Goal: Task Accomplishment & Management: Manage account settings

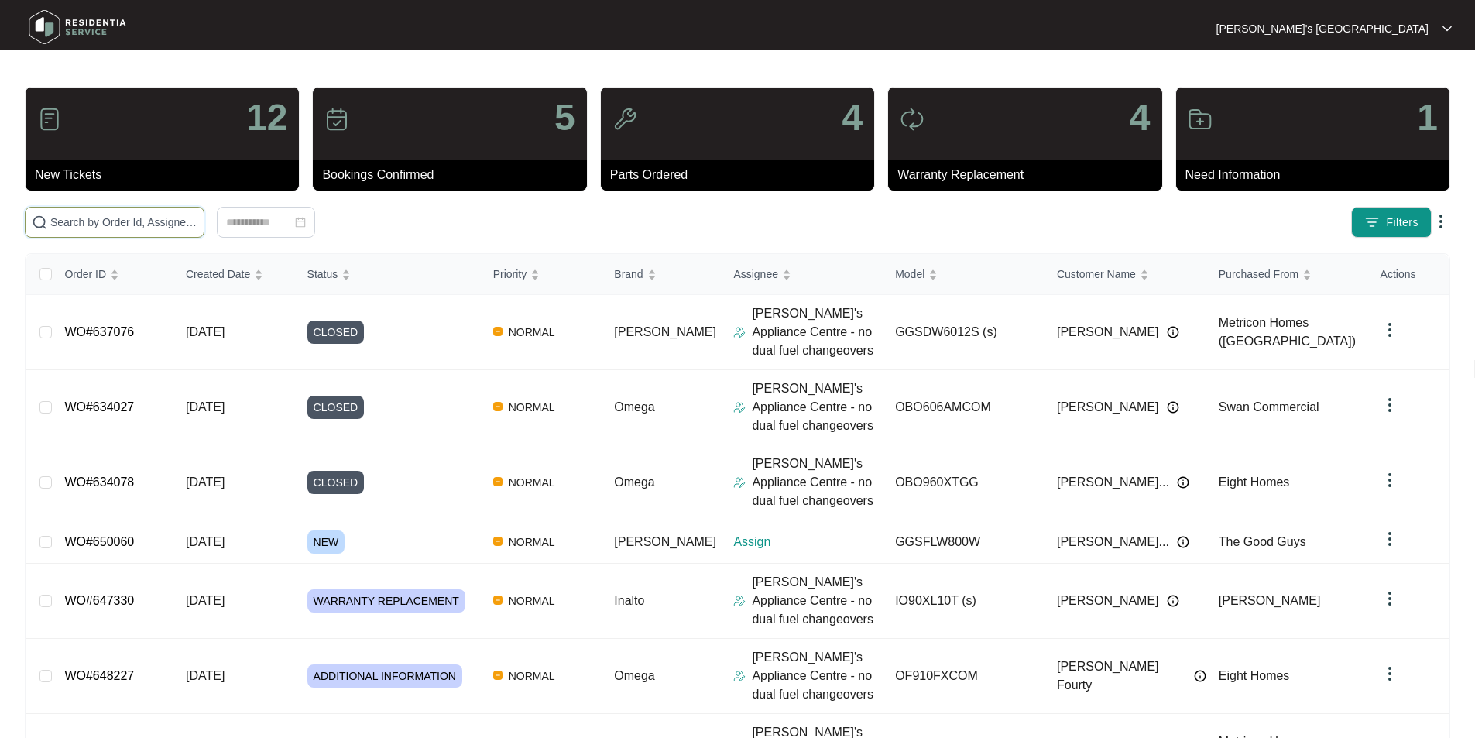
click at [126, 226] on input "text" at bounding box center [123, 222] width 147 height 17
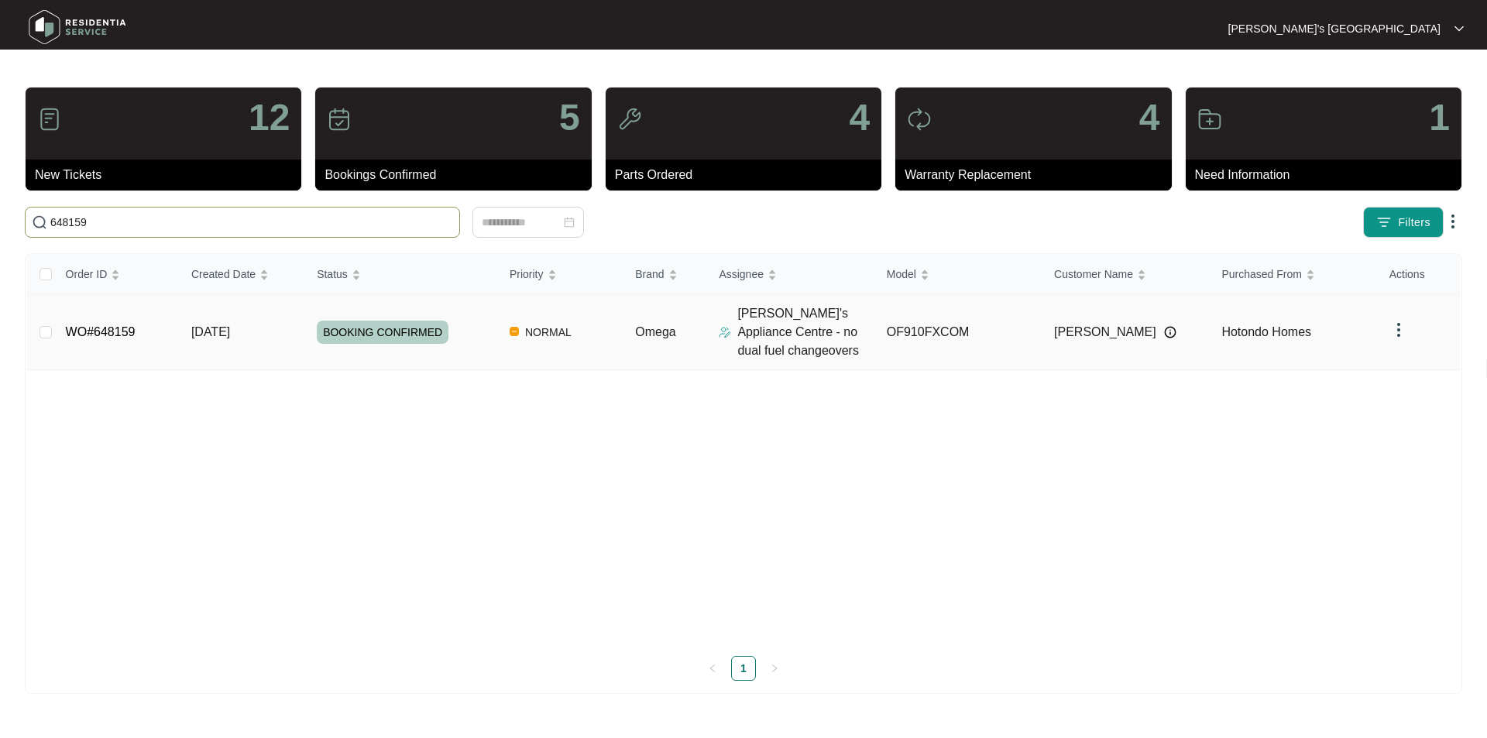
type input "648159"
click at [104, 332] on link "WO#648159" at bounding box center [101, 331] width 70 height 13
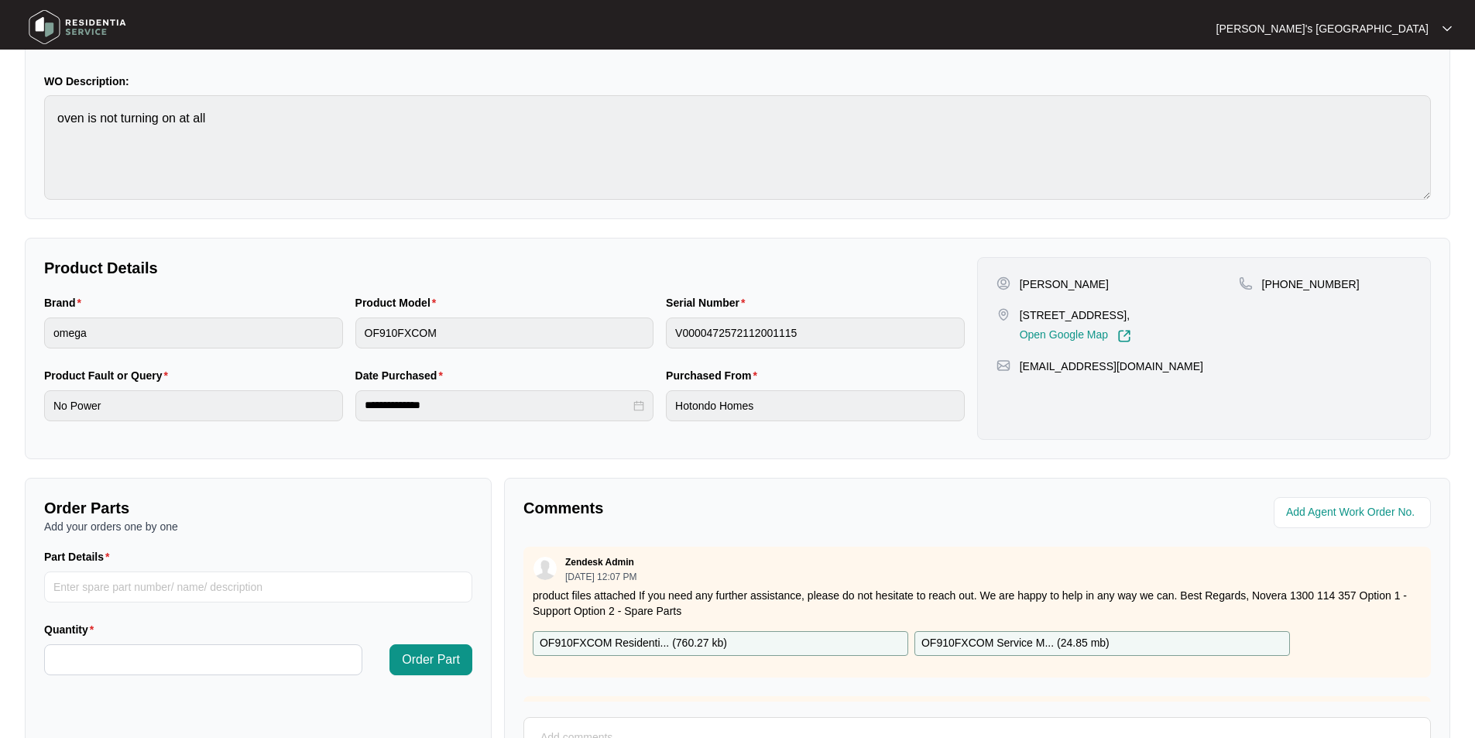
scroll to position [290, 0]
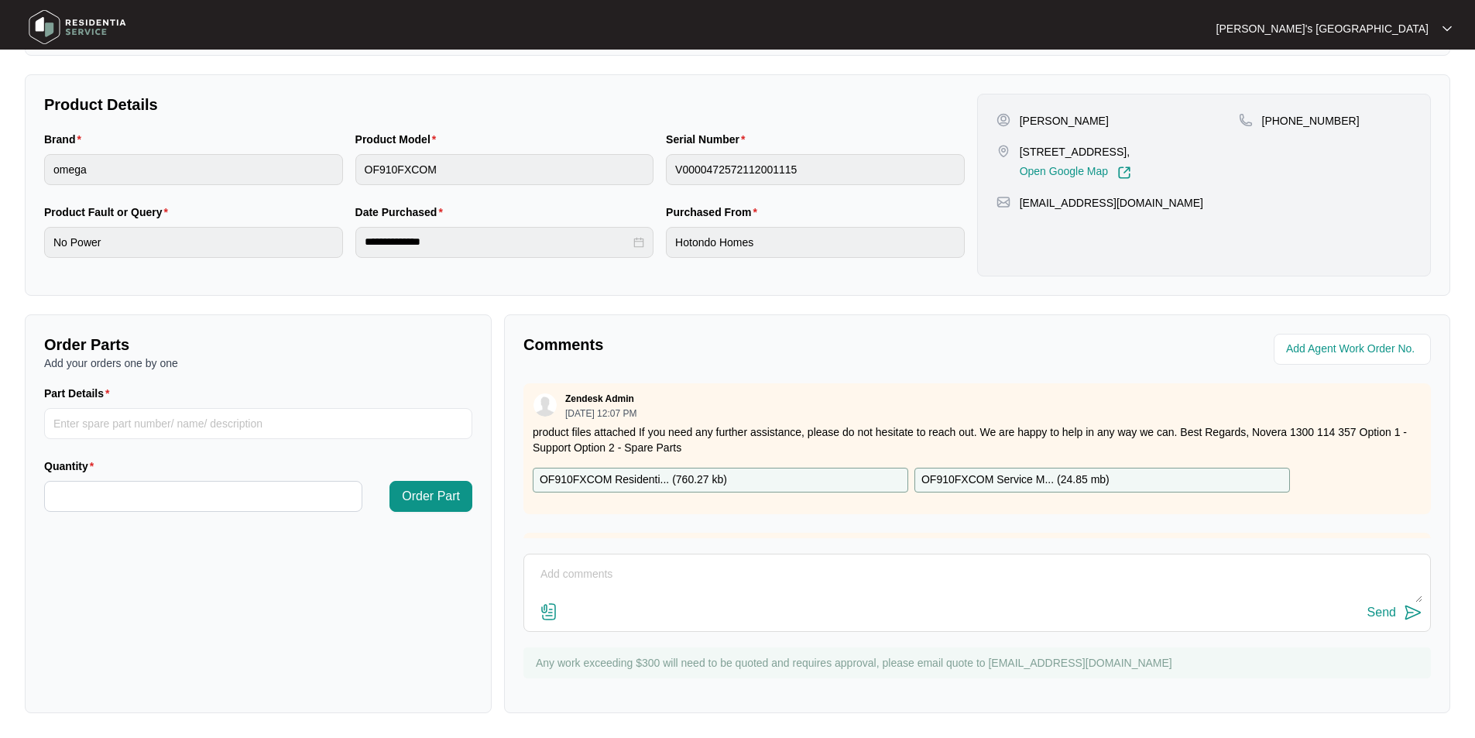
click at [557, 612] on img at bounding box center [549, 611] width 19 height 19
click at [0, 0] on input "file" at bounding box center [0, 0] width 0 height 0
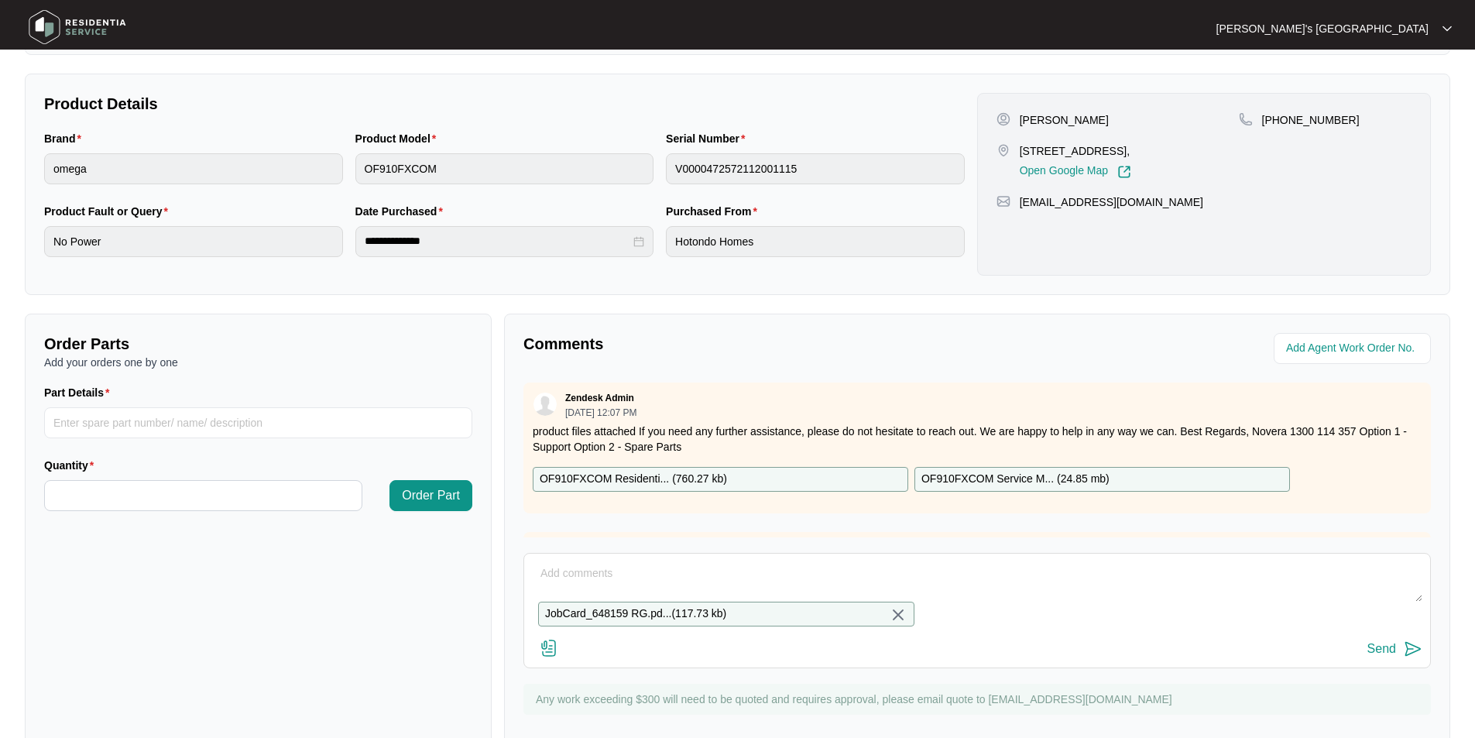
click at [614, 587] on textarea at bounding box center [977, 581] width 890 height 40
type textarea "Please see quote/part request attached"
click at [1384, 656] on div "Send" at bounding box center [1381, 649] width 29 height 14
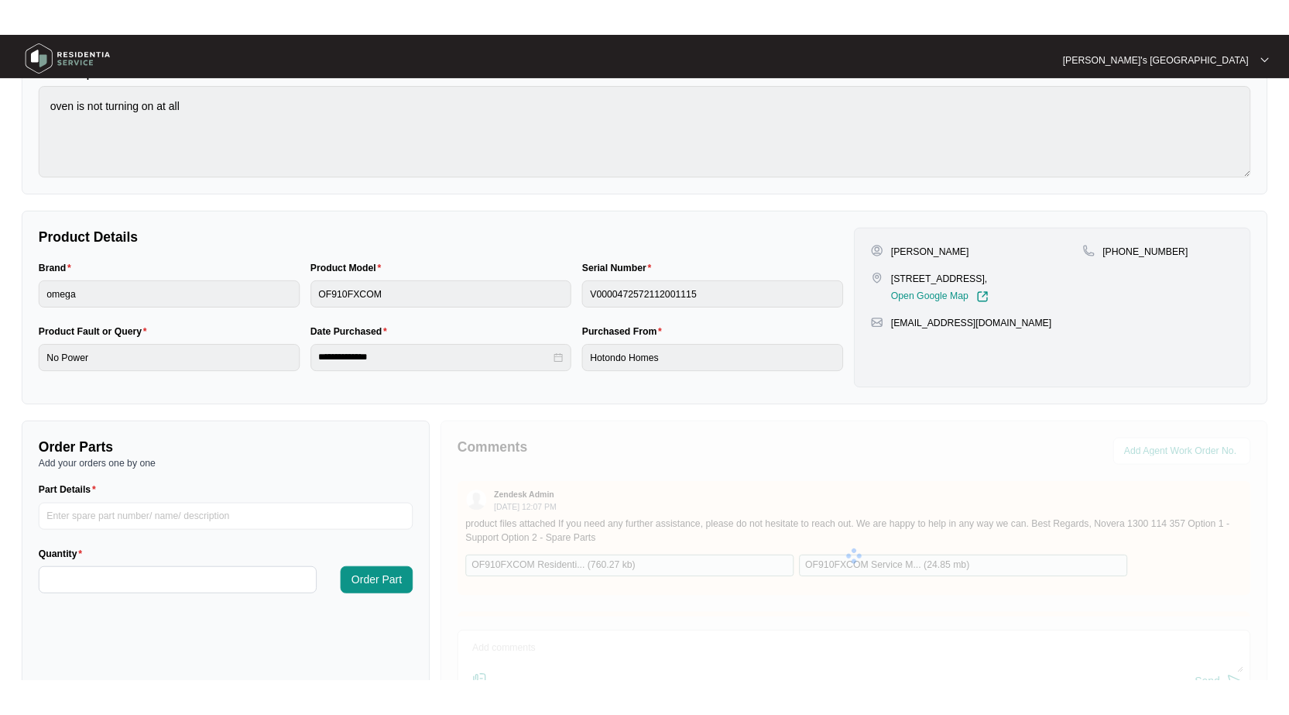
scroll to position [0, 0]
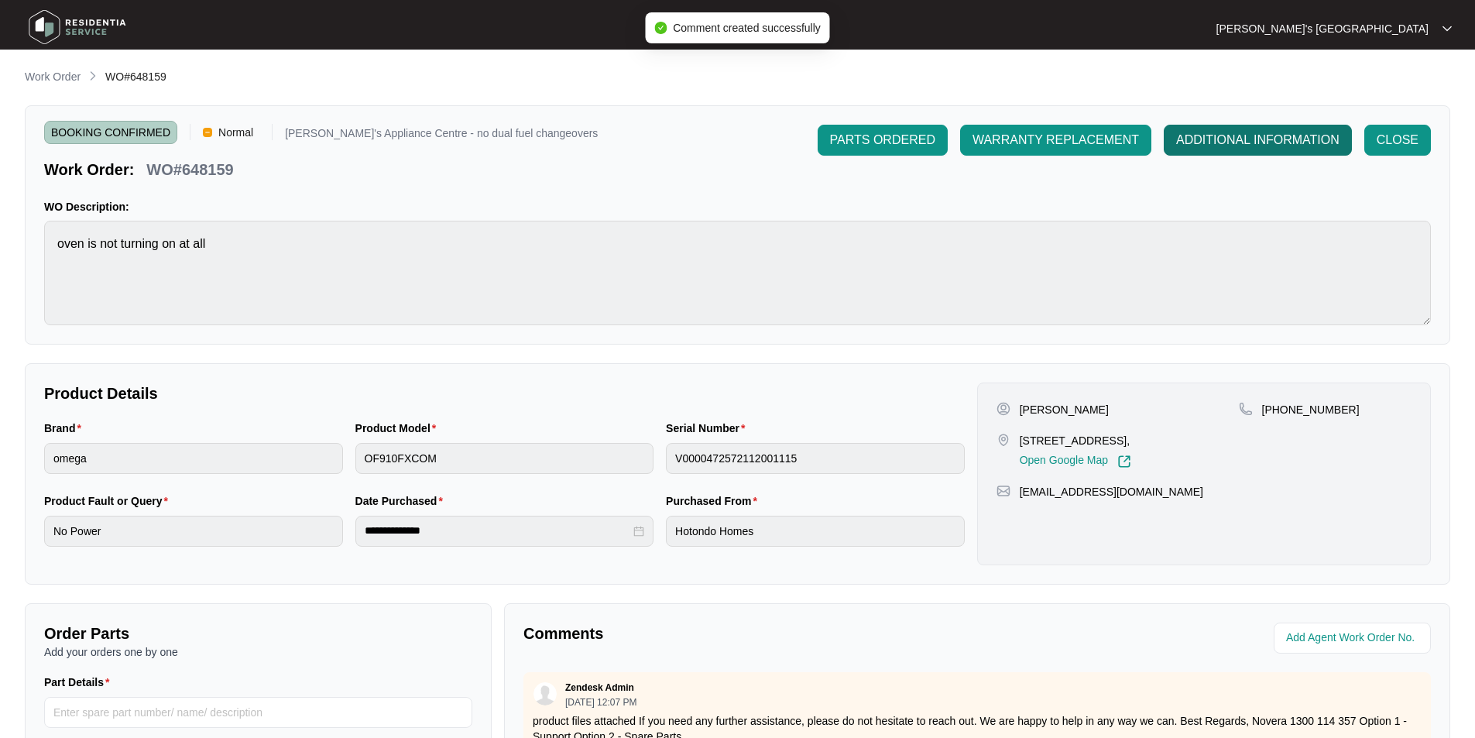
click at [1259, 147] on span "ADDITIONAL INFORMATION" at bounding box center [1257, 140] width 163 height 19
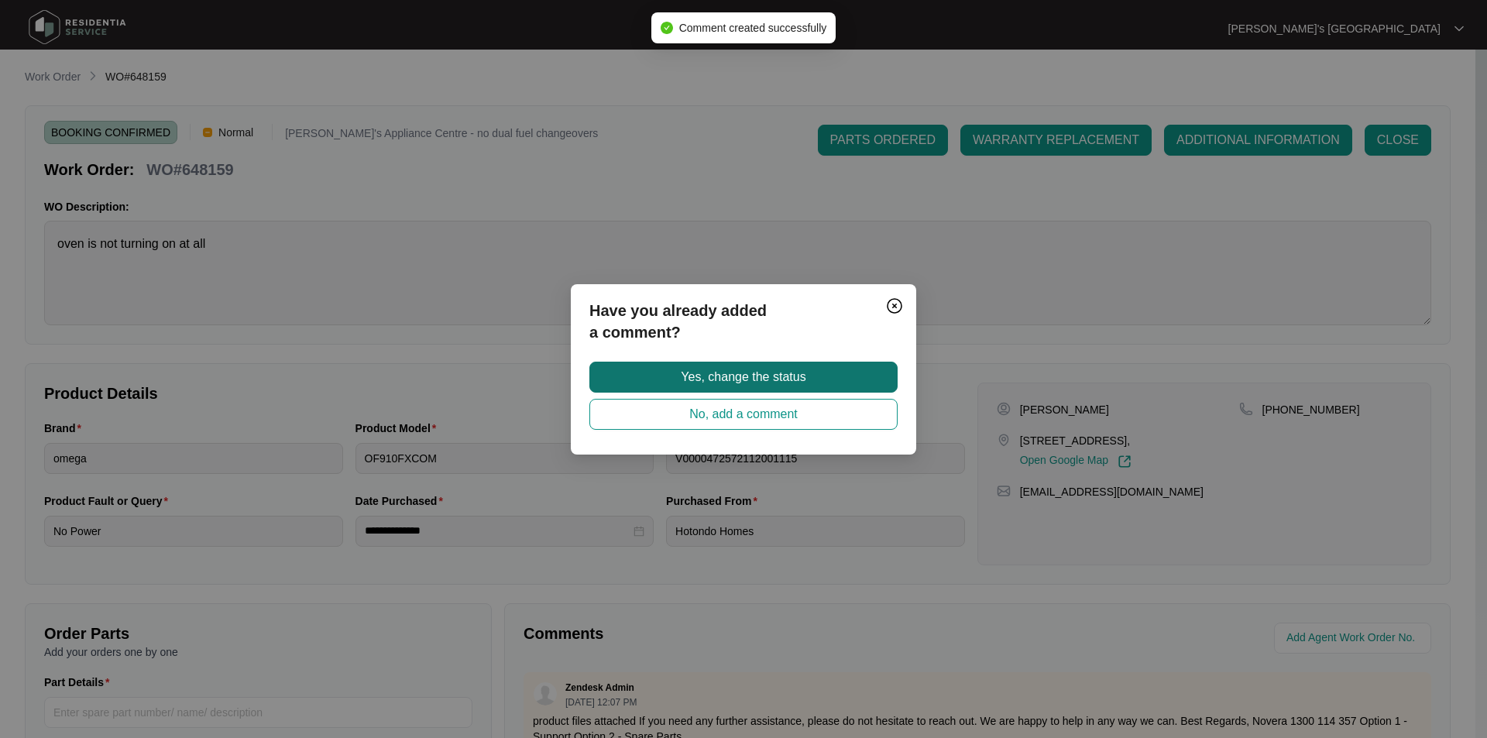
click at [770, 375] on span "Yes, change the status" at bounding box center [743, 377] width 125 height 19
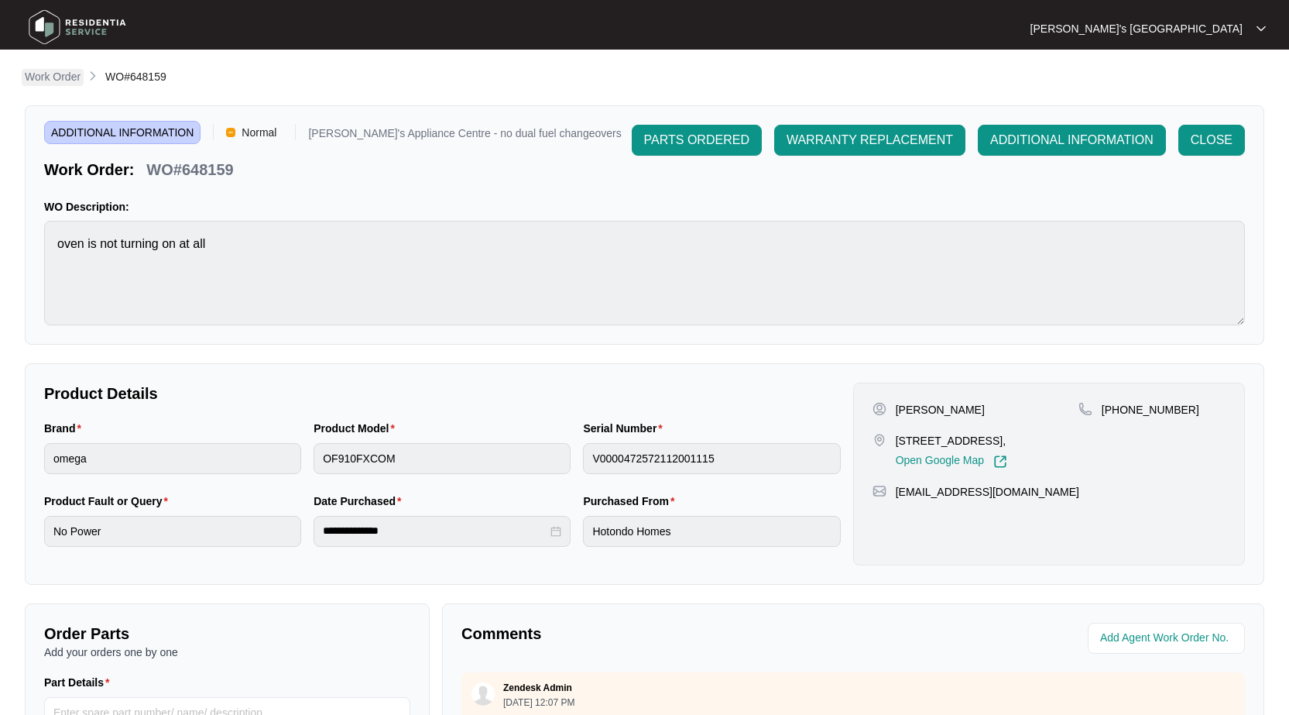
click at [66, 82] on p "Work Order" at bounding box center [53, 76] width 56 height 15
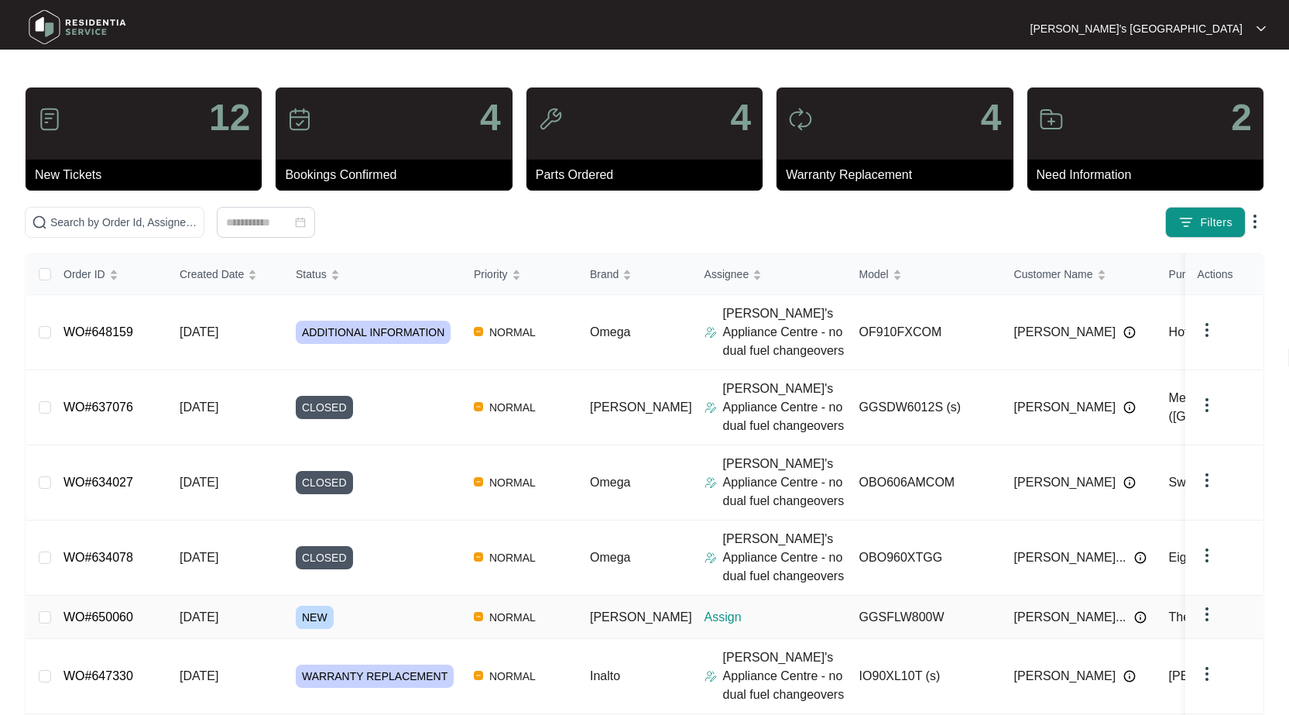
click at [104, 613] on link "WO#650060" at bounding box center [98, 616] width 70 height 13
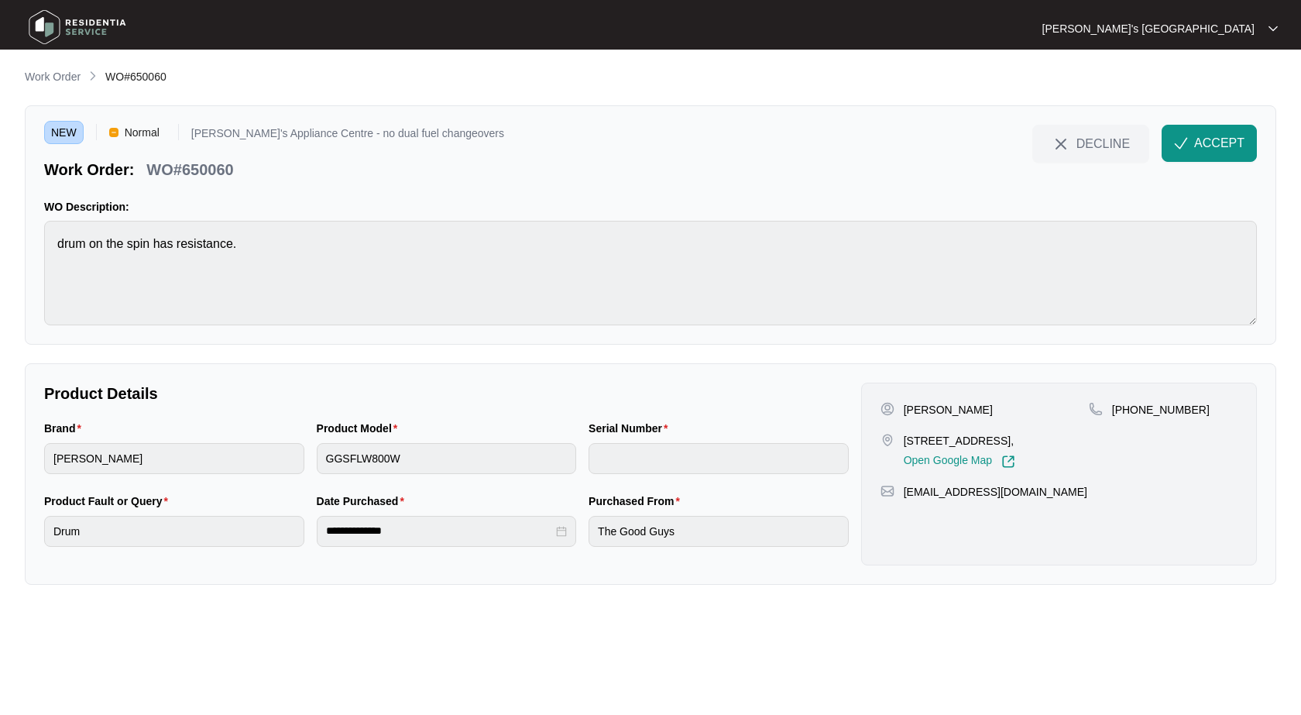
click at [965, 413] on p "[PERSON_NAME]" at bounding box center [948, 409] width 89 height 15
copy p "[PERSON_NAME]"
click at [1163, 409] on p "[PHONE_NUMBER]" at bounding box center [1161, 409] width 98 height 15
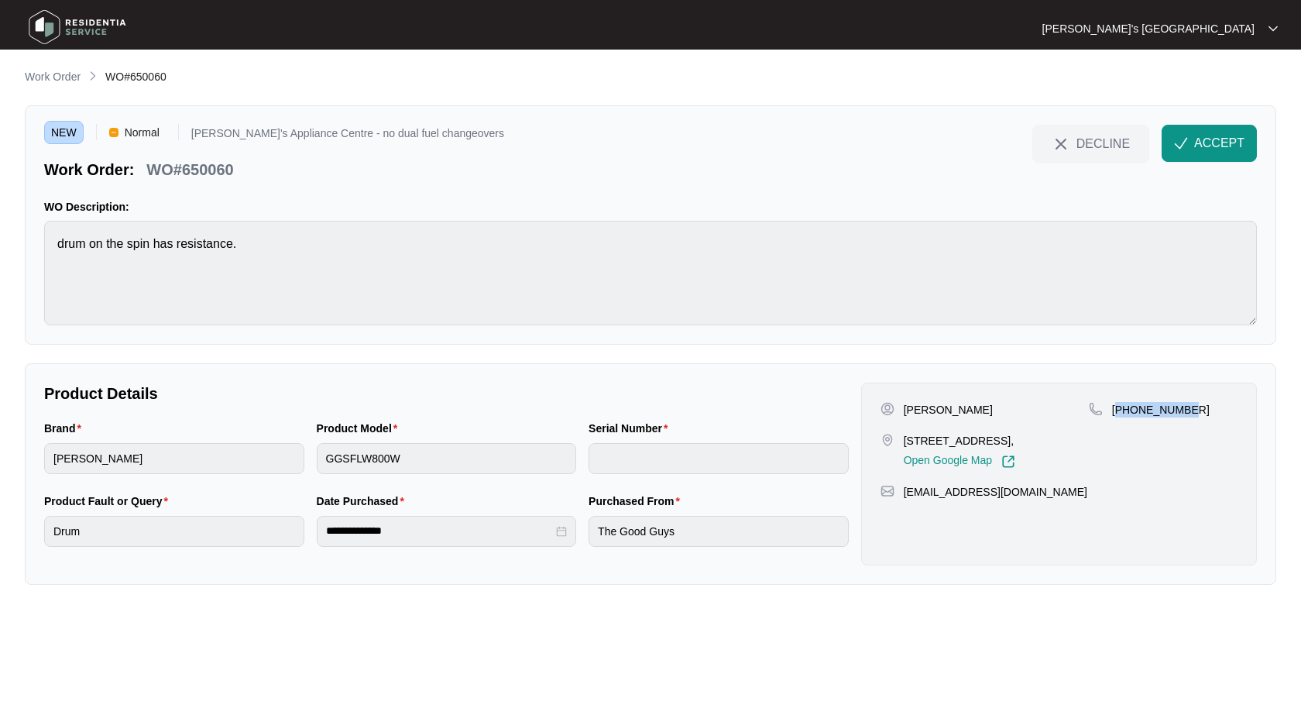
click at [1163, 409] on p "[PHONE_NUMBER]" at bounding box center [1161, 409] width 98 height 15
copy p "61481880528"
drag, startPoint x: 904, startPoint y: 442, endPoint x: 967, endPoint y: 441, distance: 62.7
click at [967, 441] on p "[STREET_ADDRESS]," at bounding box center [959, 440] width 111 height 15
copy p "[STREET_ADDRESS]"
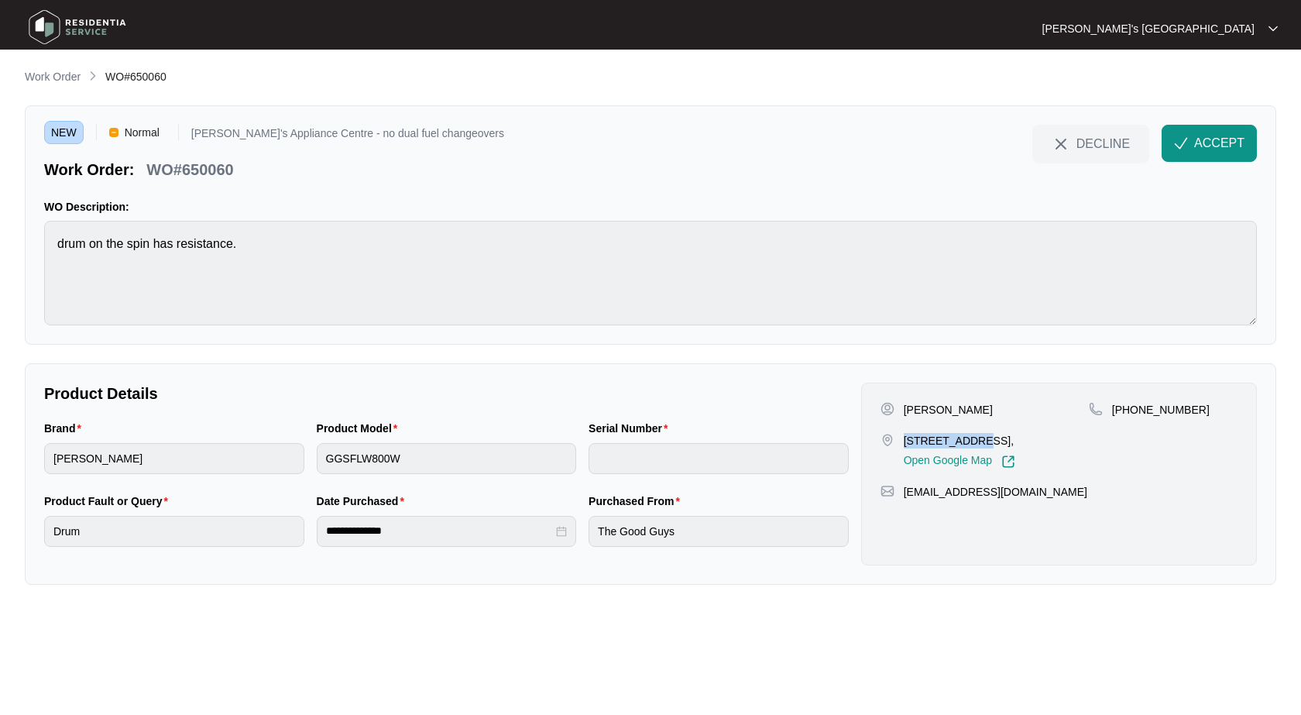
drag, startPoint x: 955, startPoint y: 417, endPoint x: 955, endPoint y: 408, distance: 8.5
click at [955, 417] on p "[PERSON_NAME]" at bounding box center [948, 409] width 89 height 15
click at [955, 408] on p "[PERSON_NAME]" at bounding box center [948, 409] width 89 height 15
copy p "Buitendijk"
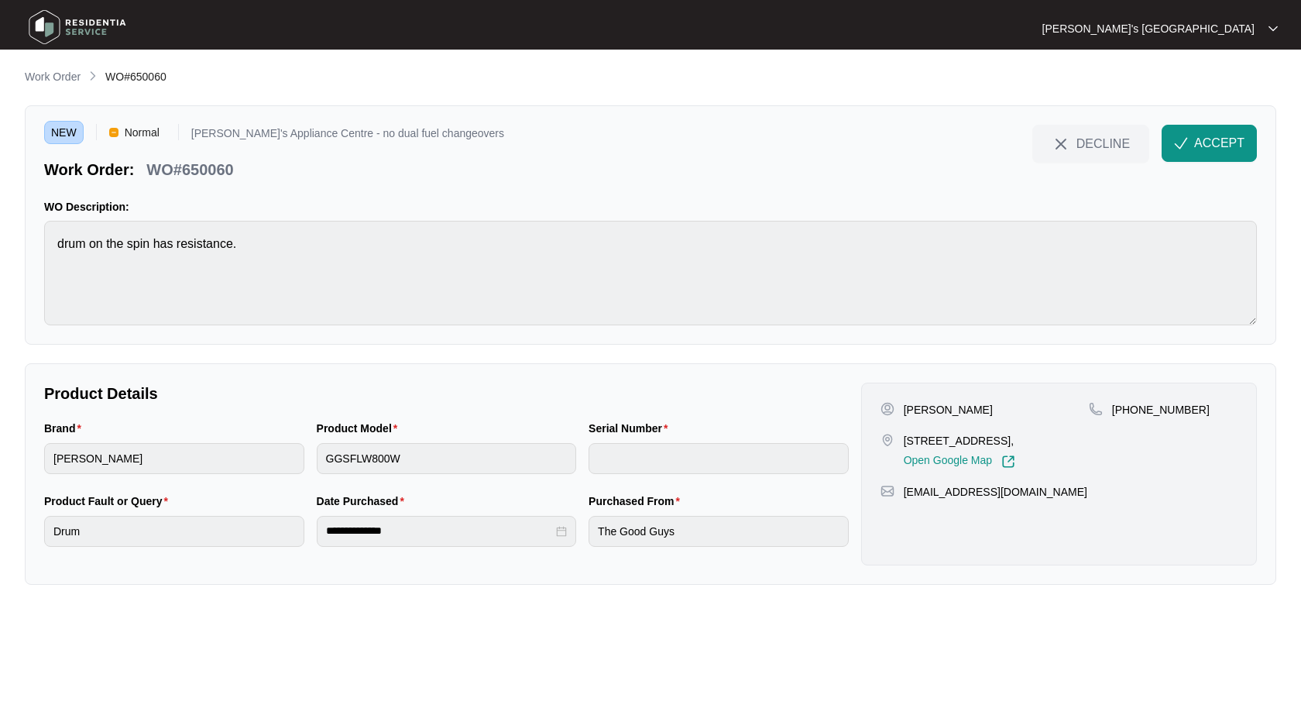
click at [216, 166] on p "WO#650060" at bounding box center [189, 170] width 87 height 22
copy p "650060"
drag, startPoint x: 1231, startPoint y: 157, endPoint x: 1174, endPoint y: 171, distance: 59.0
click at [1231, 157] on button "ACCEPT" at bounding box center [1208, 143] width 95 height 37
